Goal: Unclear

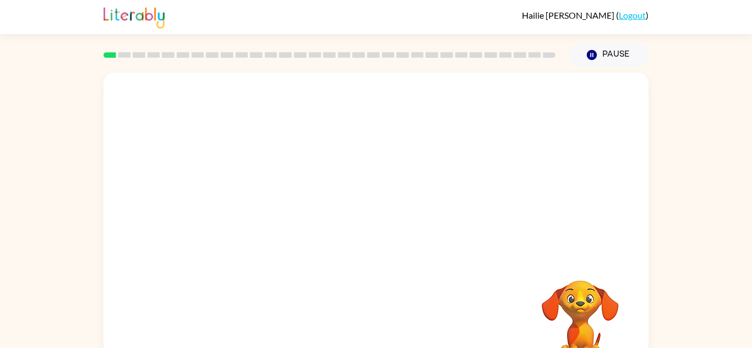
click at [390, 188] on div "Your browser must support playing .mp4 files to use Literably. Please try using…" at bounding box center [375, 230] width 545 height 314
click at [373, 237] on icon "button" at bounding box center [375, 235] width 19 height 19
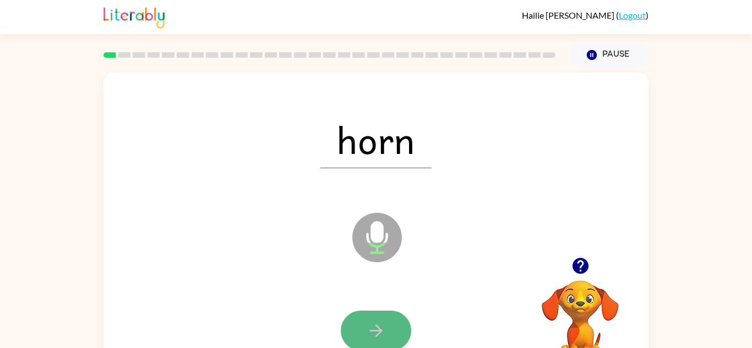
click at [391, 333] on button "button" at bounding box center [376, 331] width 70 height 40
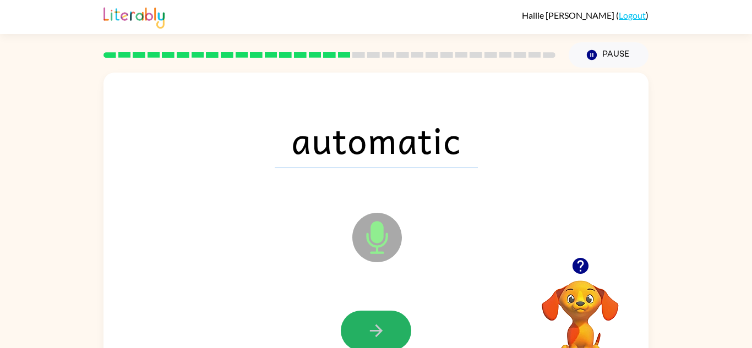
click at [391, 333] on button "button" at bounding box center [376, 331] width 70 height 40
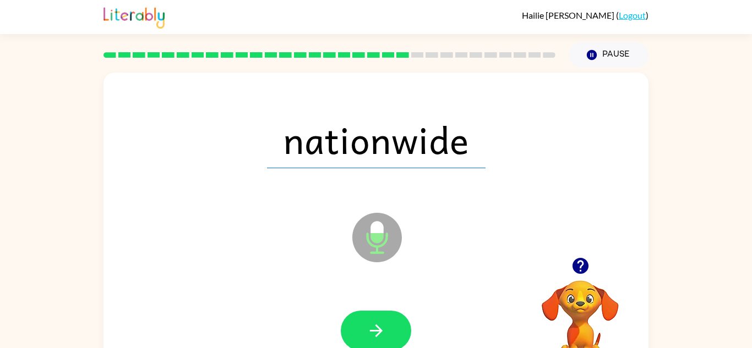
click at [391, 333] on button "button" at bounding box center [376, 331] width 70 height 40
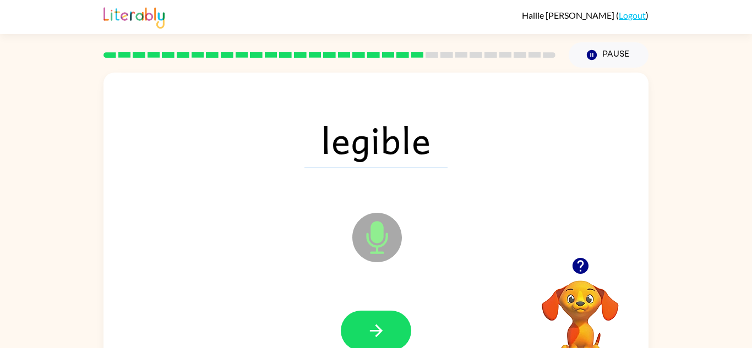
click at [391, 333] on button "button" at bounding box center [376, 331] width 70 height 40
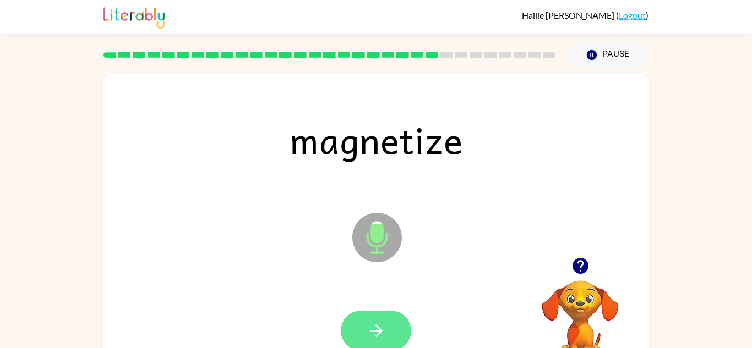
click at [374, 319] on button "button" at bounding box center [376, 331] width 70 height 40
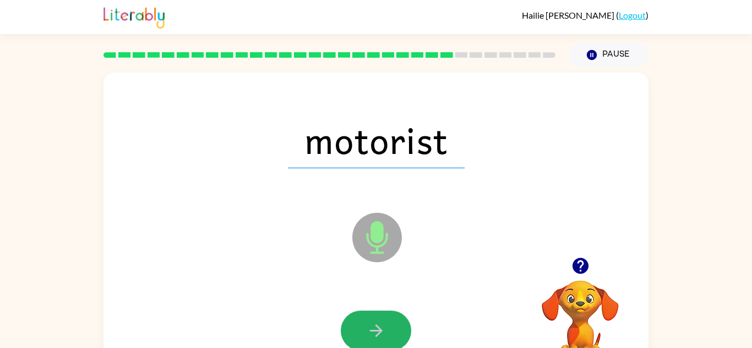
click at [374, 319] on button "button" at bounding box center [376, 331] width 70 height 40
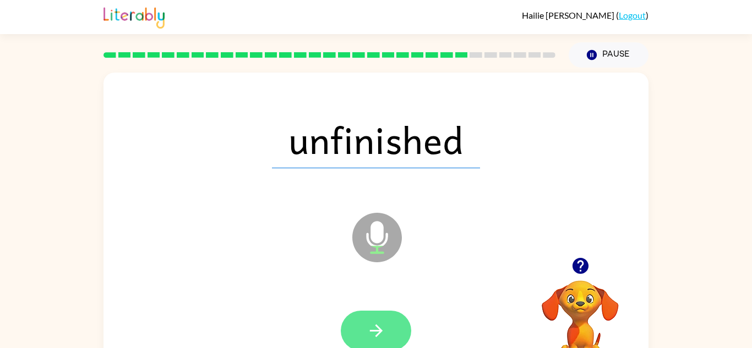
click at [374, 321] on icon "button" at bounding box center [375, 330] width 19 height 19
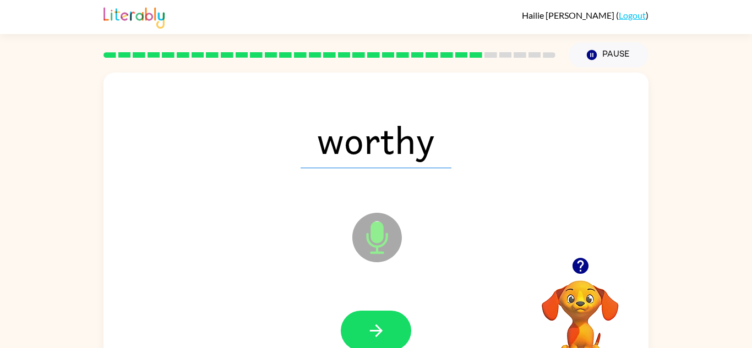
click at [374, 321] on icon "button" at bounding box center [375, 330] width 19 height 19
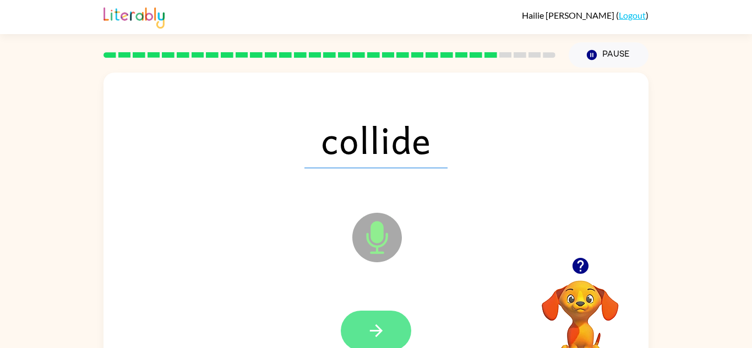
click at [375, 323] on icon "button" at bounding box center [375, 330] width 19 height 19
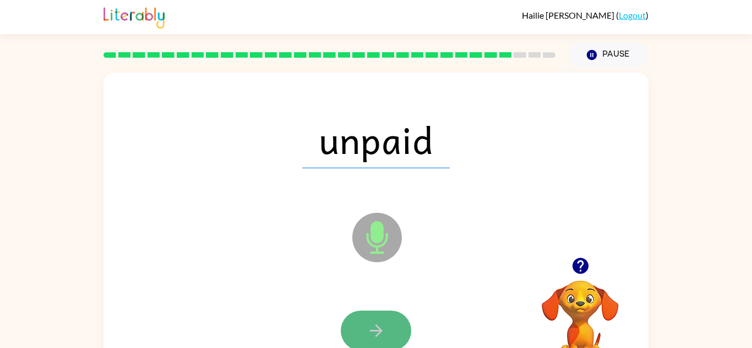
click at [379, 326] on icon "button" at bounding box center [375, 330] width 19 height 19
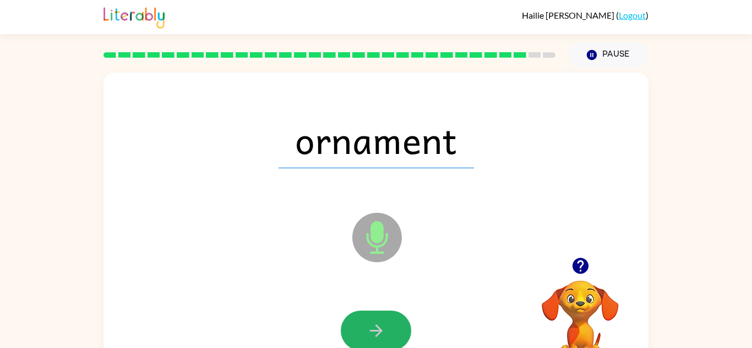
click at [379, 326] on icon "button" at bounding box center [375, 330] width 19 height 19
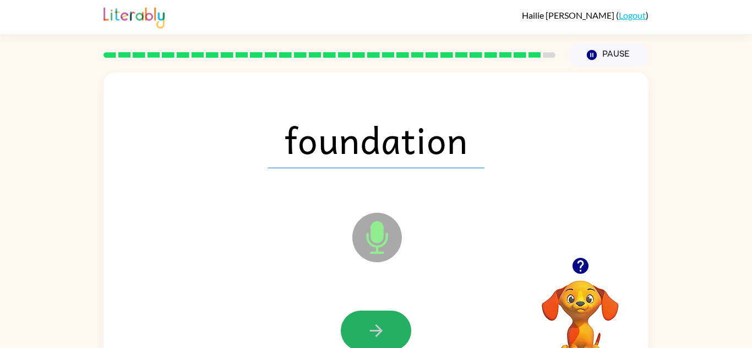
click at [379, 326] on icon "button" at bounding box center [375, 330] width 19 height 19
